Goal: Task Accomplishment & Management: Use online tool/utility

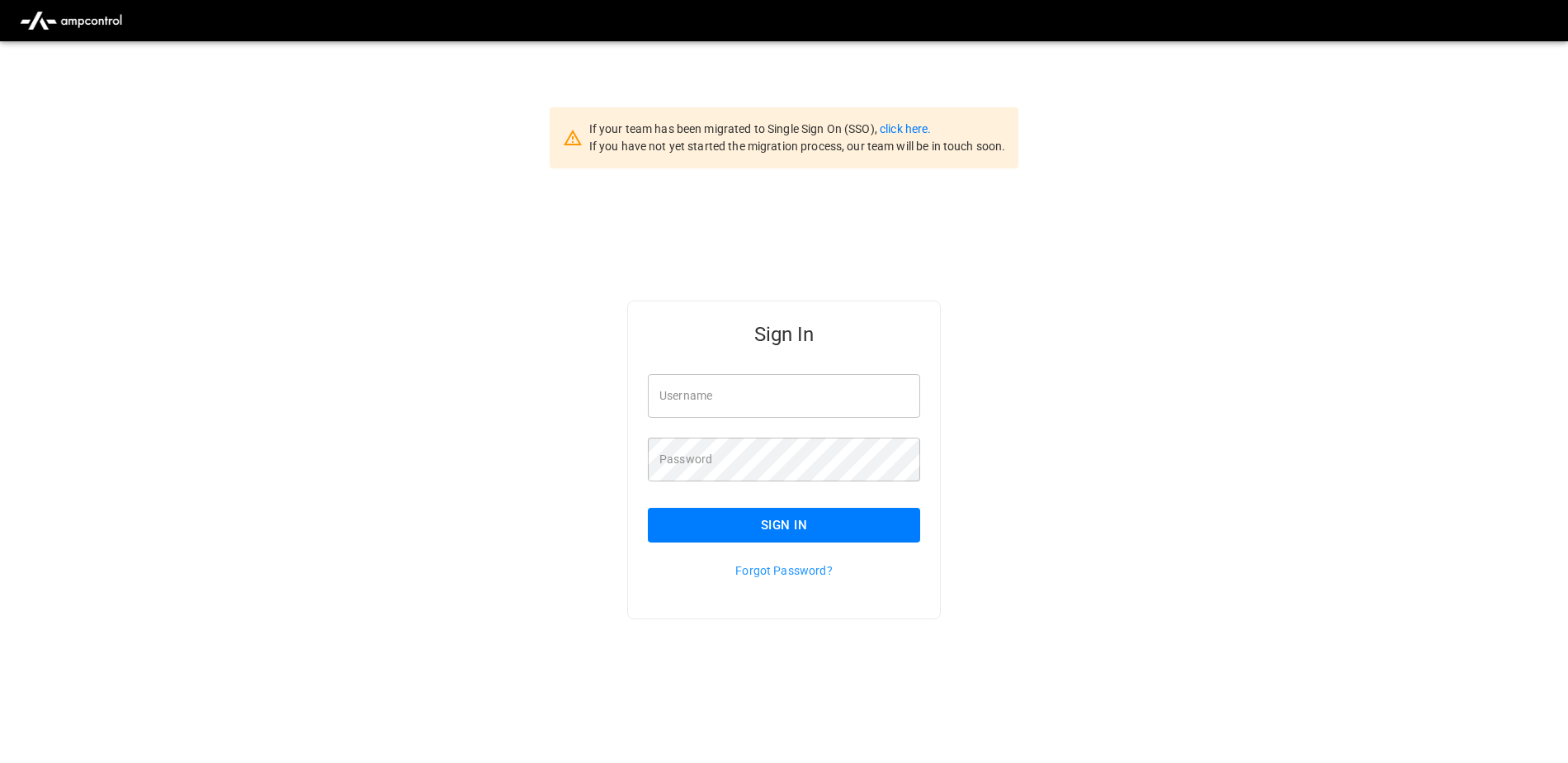
click at [794, 401] on input "Username" at bounding box center [784, 396] width 272 height 44
paste input "**********"
type input "**********"
click at [761, 524] on button "Sign In" at bounding box center [784, 524] width 272 height 35
